Goal: Information Seeking & Learning: Learn about a topic

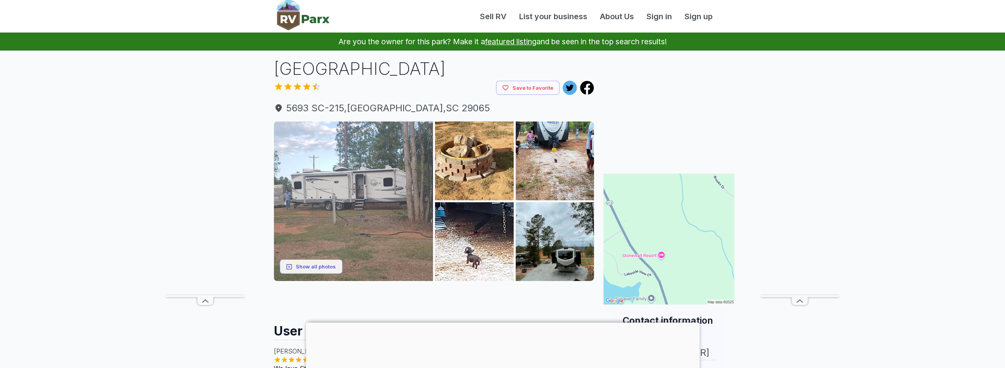
click at [342, 189] on img at bounding box center [353, 200] width 159 height 159
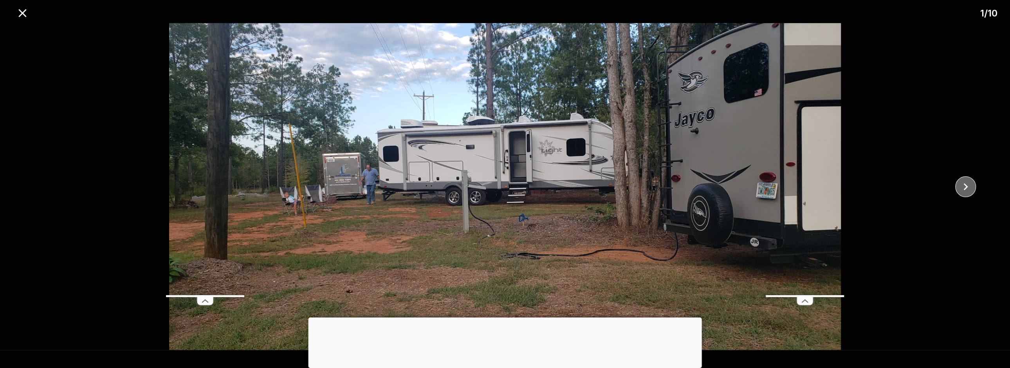
click at [962, 189] on icon "close" at bounding box center [966, 187] width 14 height 14
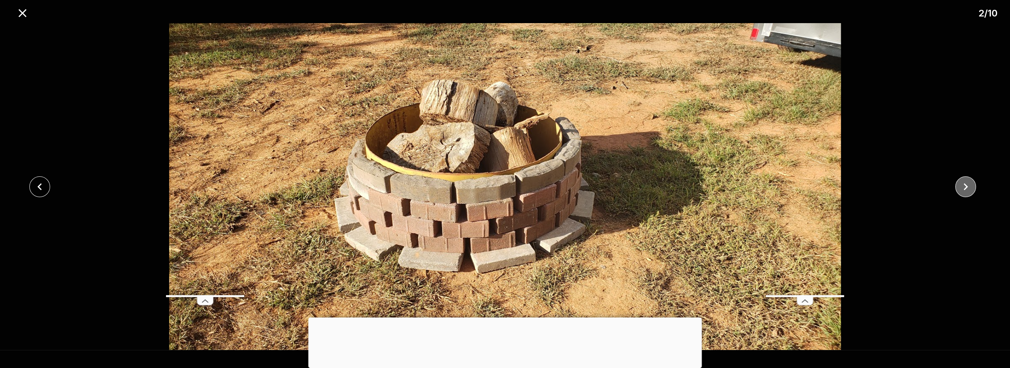
click at [962, 189] on icon "close" at bounding box center [966, 187] width 14 height 14
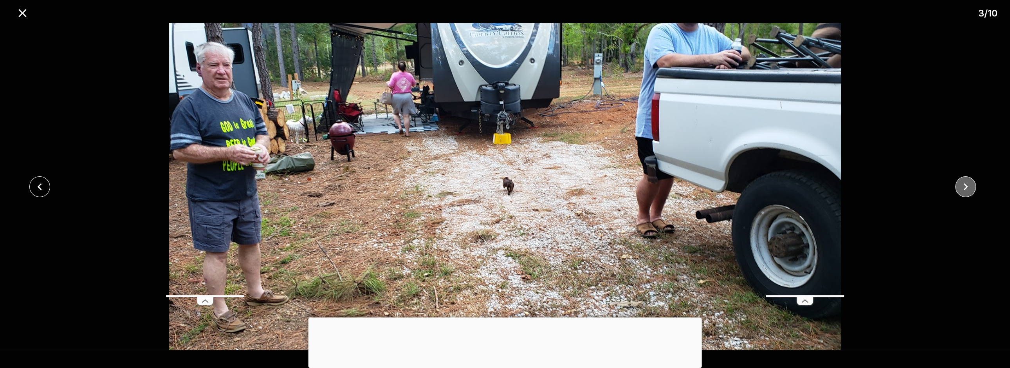
click at [962, 189] on icon "close" at bounding box center [966, 187] width 14 height 14
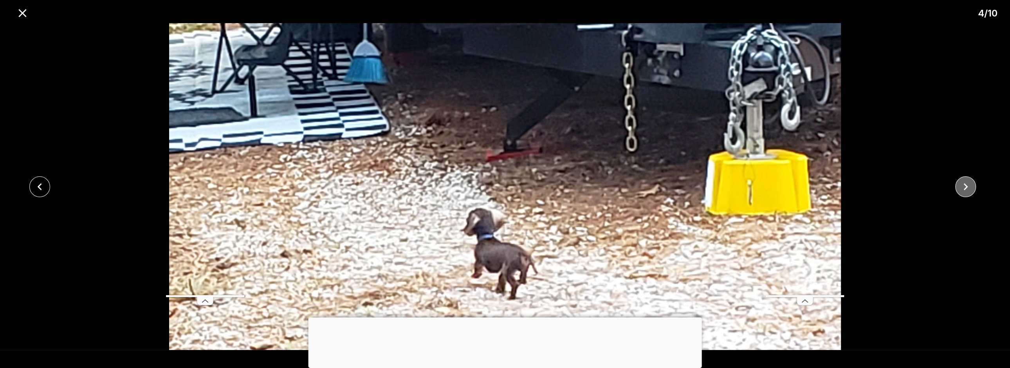
click at [962, 189] on icon "close" at bounding box center [966, 187] width 14 height 14
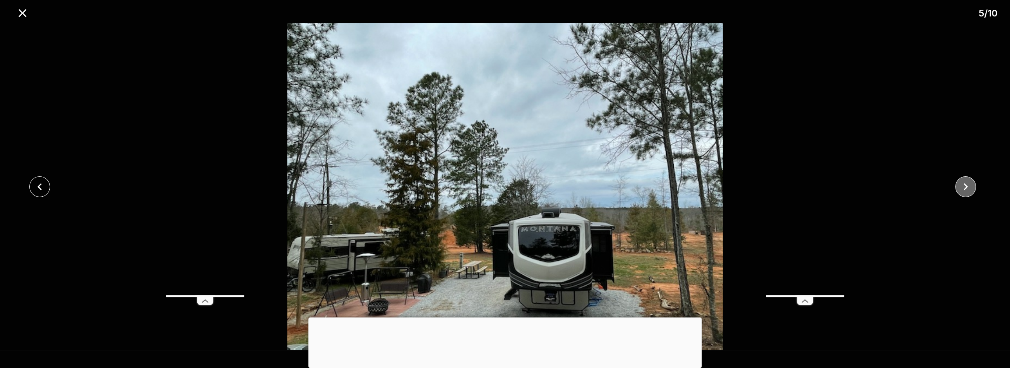
click at [962, 189] on icon "close" at bounding box center [966, 187] width 14 height 14
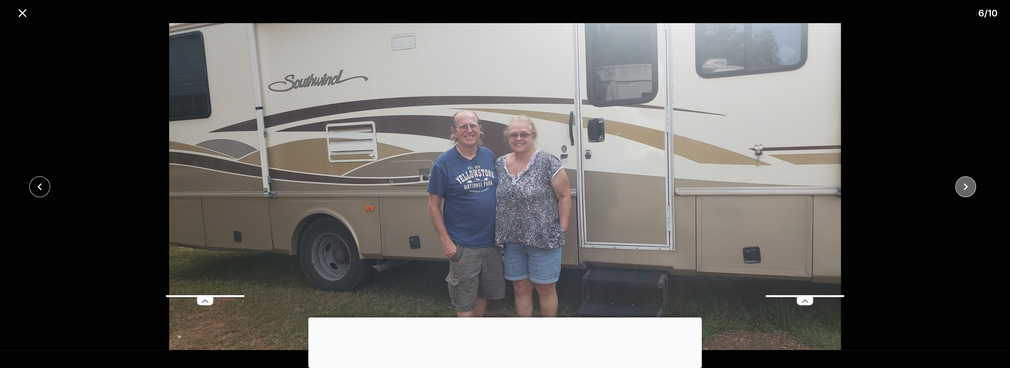
click at [962, 189] on icon "close" at bounding box center [966, 187] width 14 height 14
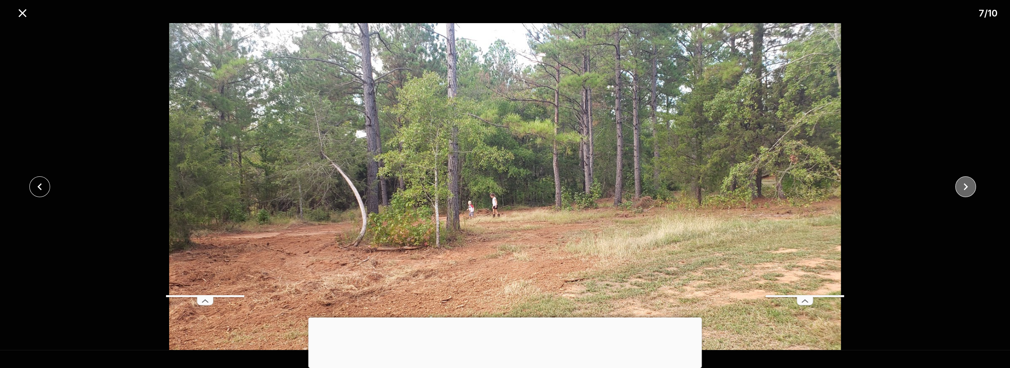
click at [962, 189] on icon "close" at bounding box center [966, 187] width 14 height 14
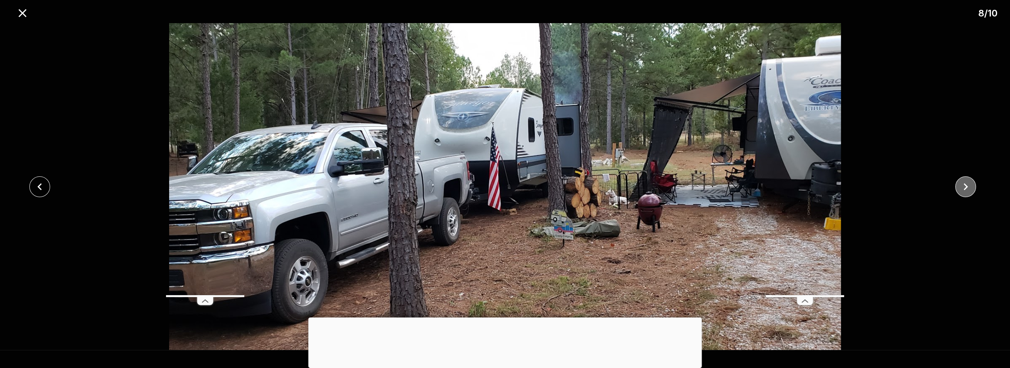
click at [962, 190] on icon "close" at bounding box center [966, 187] width 14 height 14
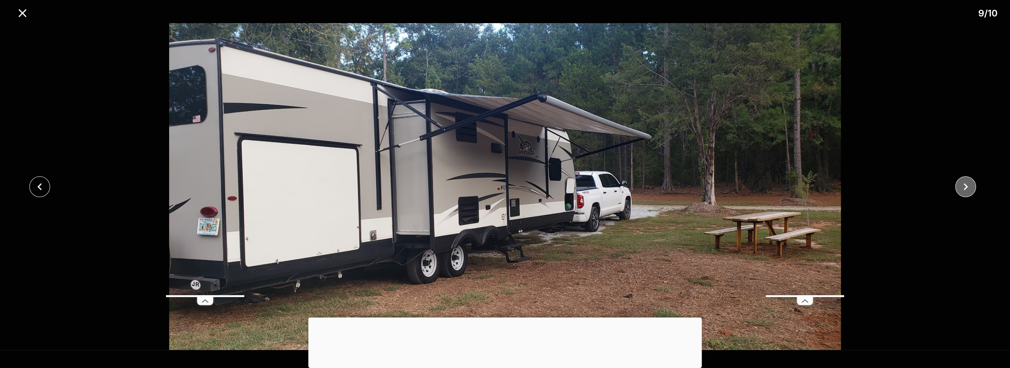
click at [962, 190] on icon "close" at bounding box center [966, 187] width 14 height 14
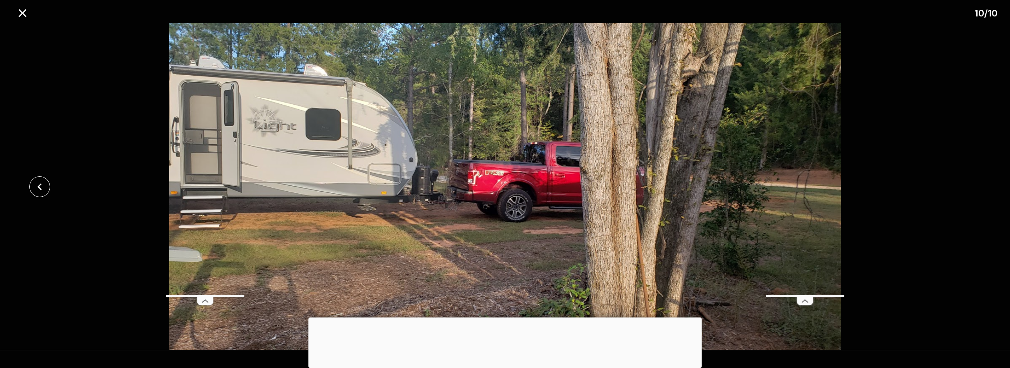
click at [962, 190] on div at bounding box center [505, 186] width 1010 height 327
click at [19, 17] on icon "close" at bounding box center [22, 13] width 8 height 8
